Goal: Navigation & Orientation: Find specific page/section

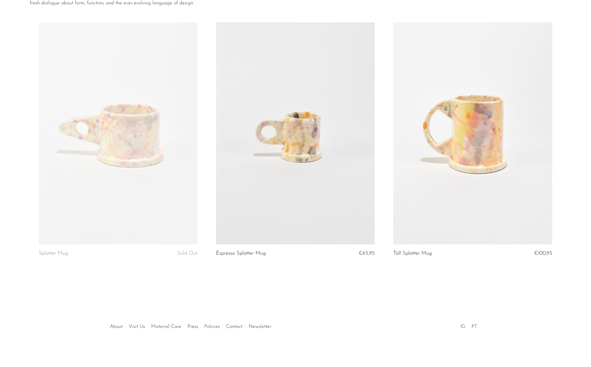
scroll to position [67, 0]
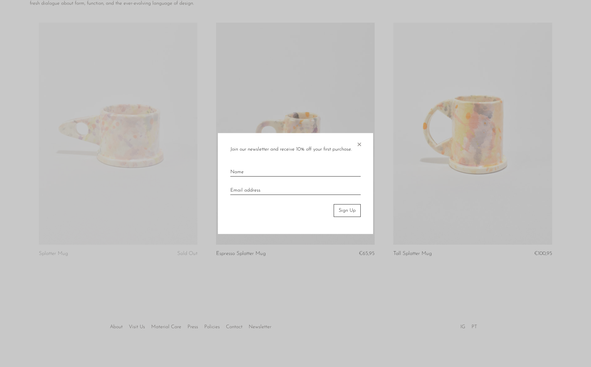
click at [360, 143] on span "×" at bounding box center [359, 143] width 6 height 20
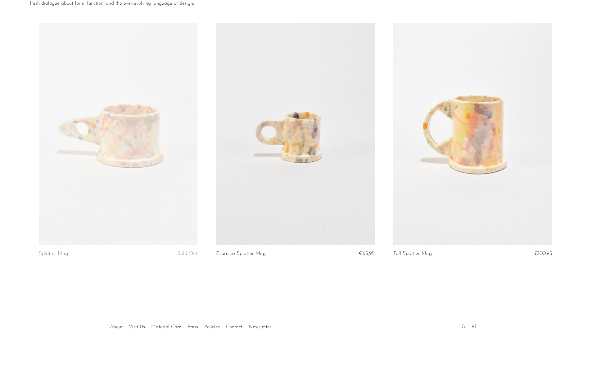
click at [232, 325] on link "Contact" at bounding box center [234, 326] width 16 height 5
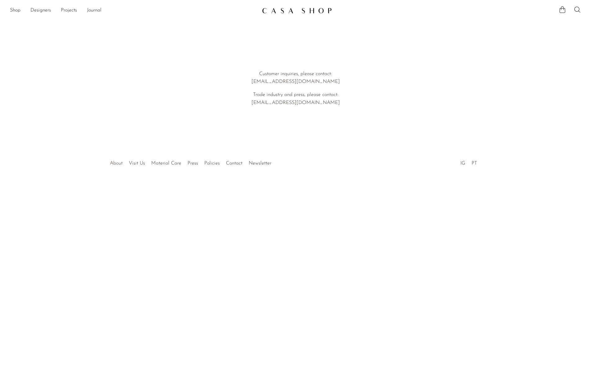
click at [112, 162] on link "About" at bounding box center [116, 163] width 13 height 5
